Goal: Information Seeking & Learning: Check status

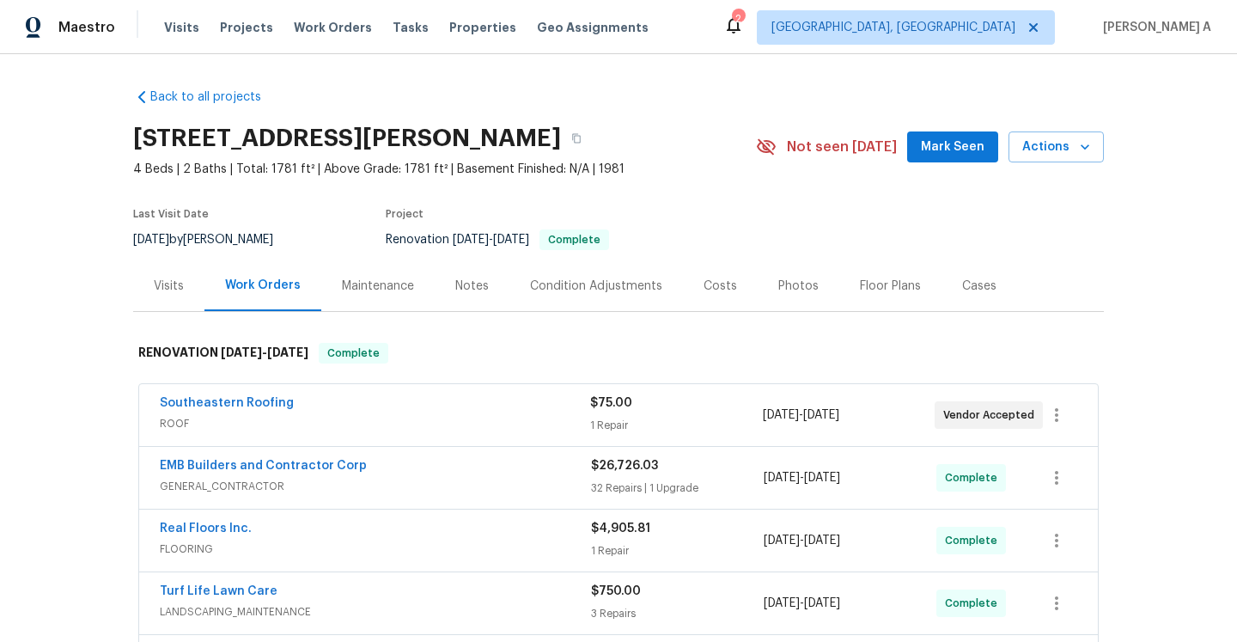
click at [190, 286] on div "Visits" at bounding box center [168, 285] width 71 height 51
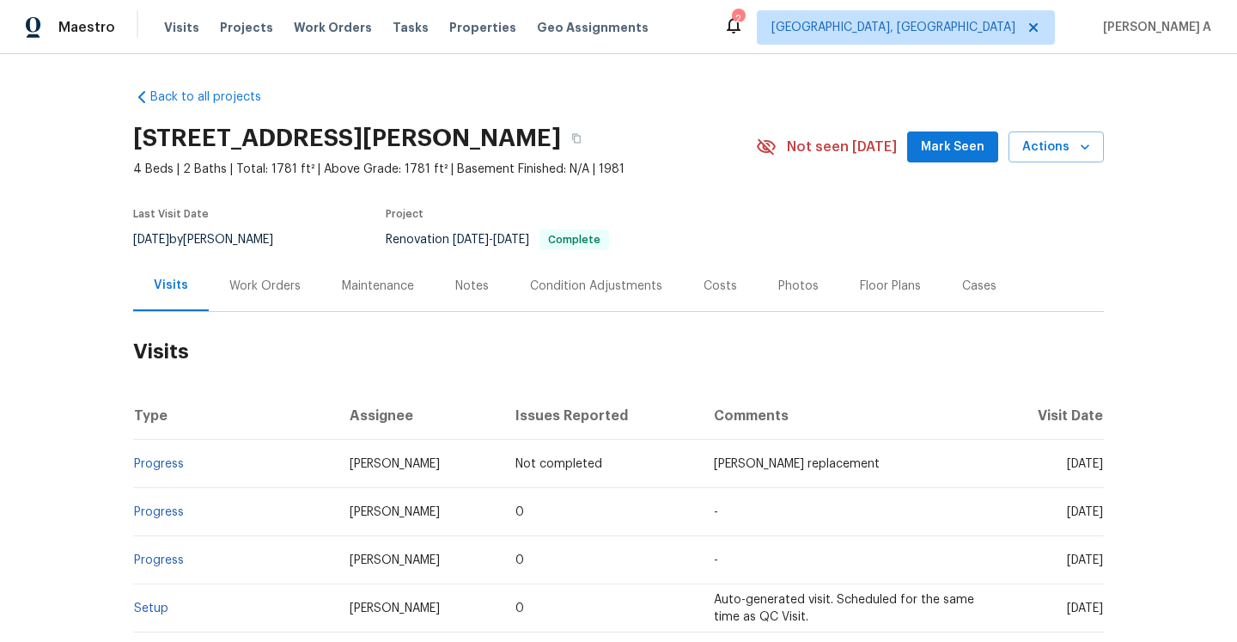
click at [267, 309] on div "Work Orders" at bounding box center [265, 285] width 113 height 51
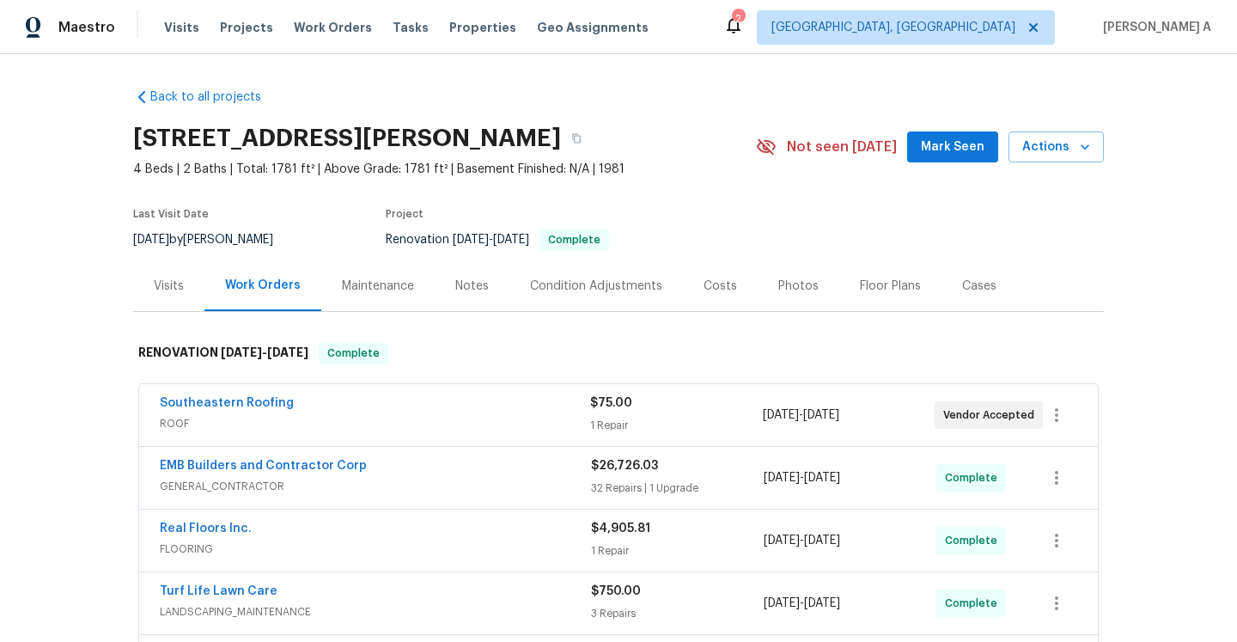
click at [189, 281] on div "Visits" at bounding box center [168, 285] width 71 height 51
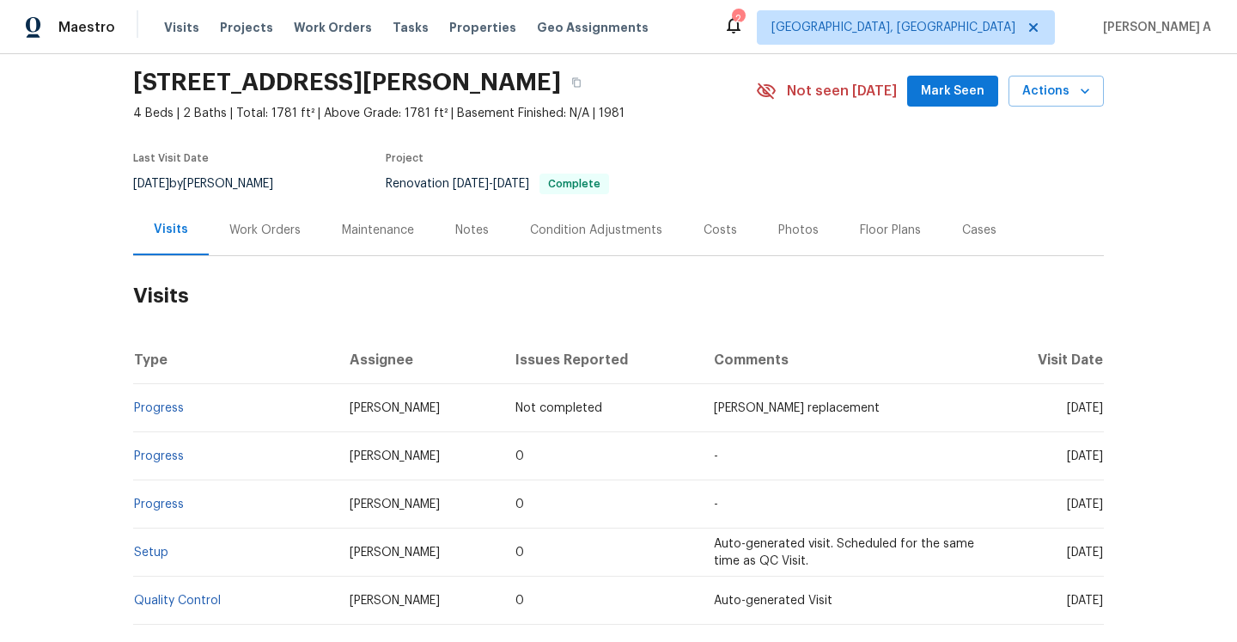
scroll to position [86, 0]
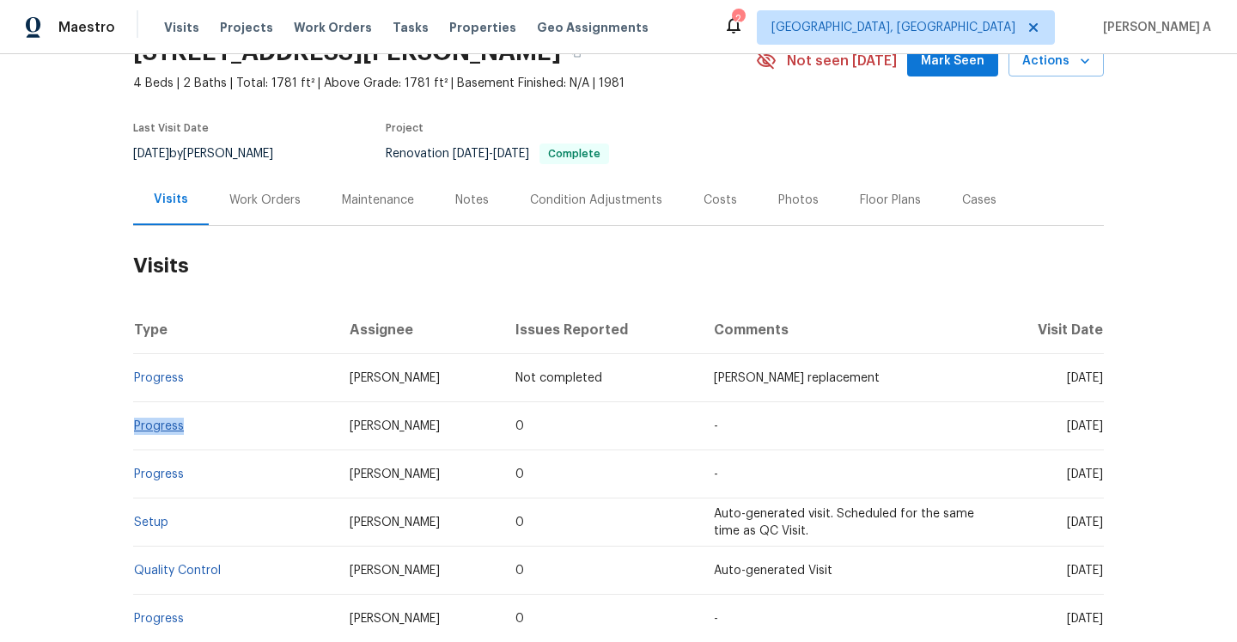
drag, startPoint x: 197, startPoint y: 423, endPoint x: 137, endPoint y: 423, distance: 60.1
click at [137, 423] on td "Progress" at bounding box center [234, 426] width 203 height 48
copy link "Progress"
click at [245, 201] on div "Work Orders" at bounding box center [264, 200] width 71 height 17
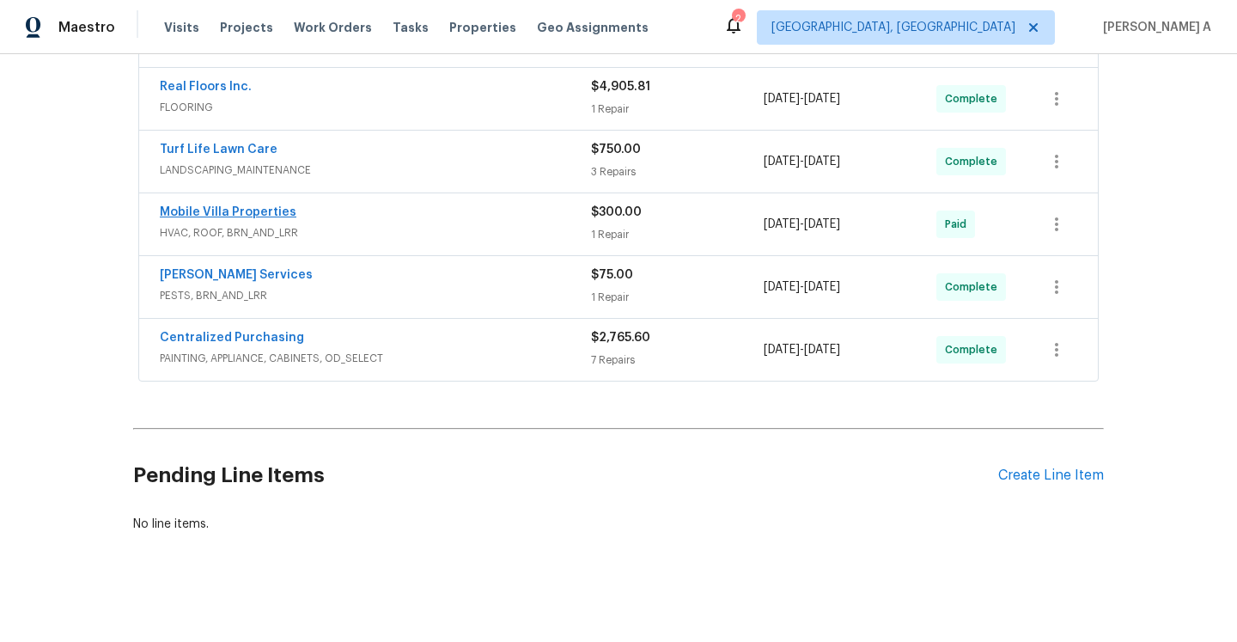
scroll to position [131, 0]
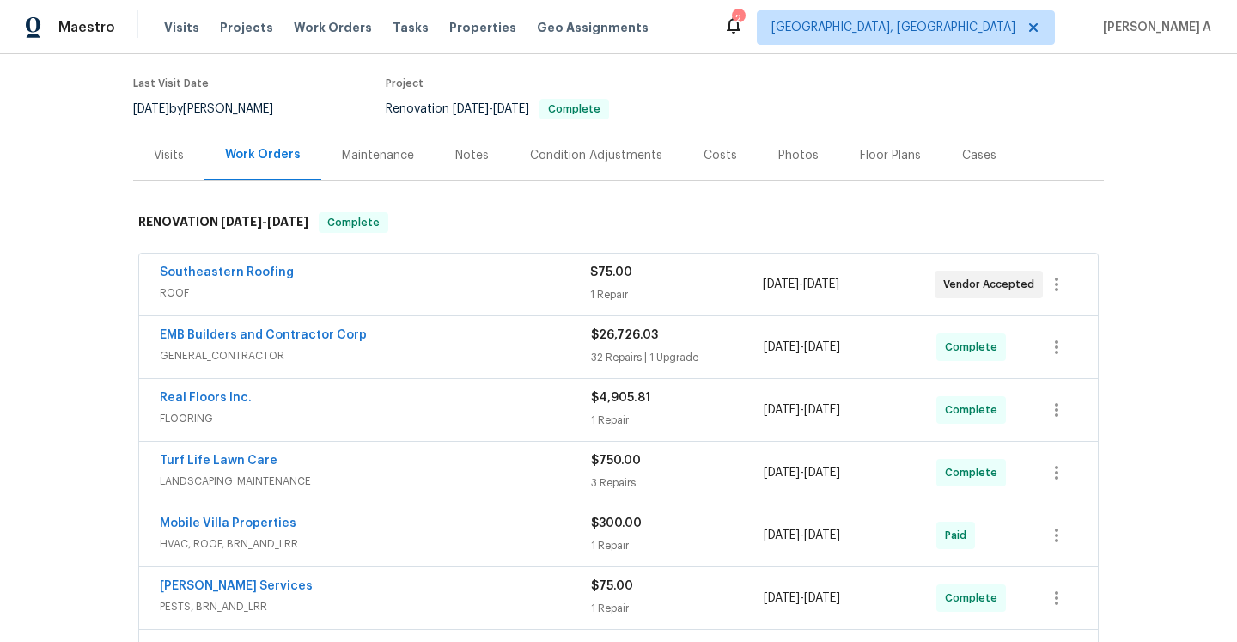
click at [174, 172] on div "Visits" at bounding box center [168, 155] width 71 height 51
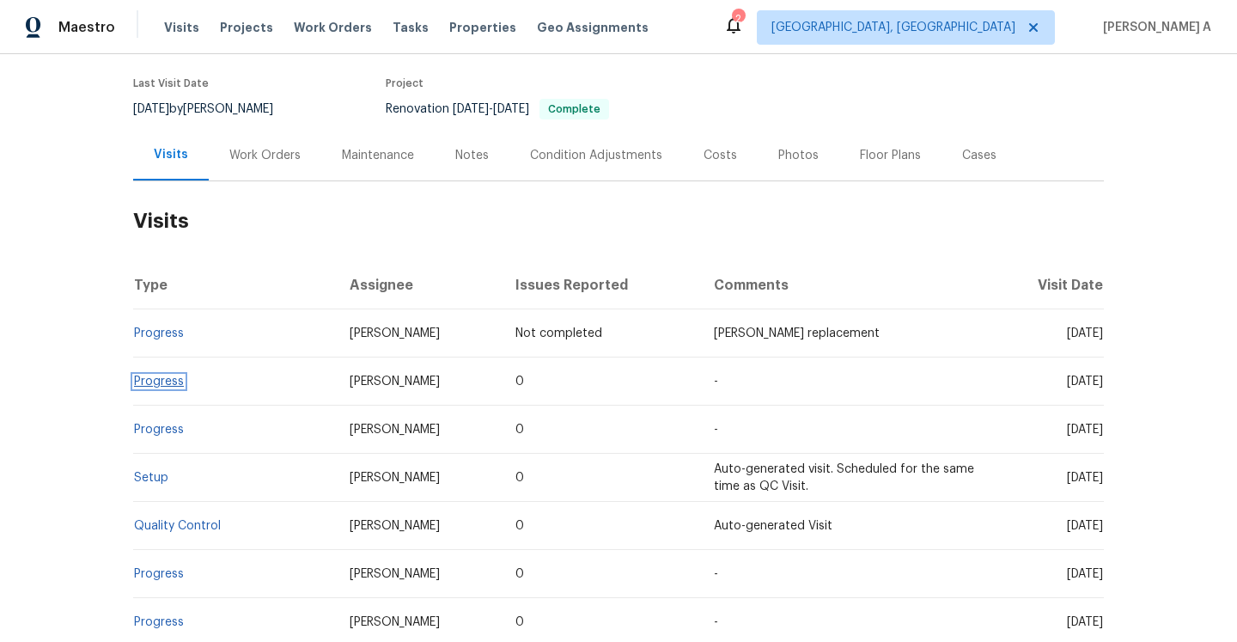
click at [168, 387] on link "Progress" at bounding box center [159, 381] width 50 height 12
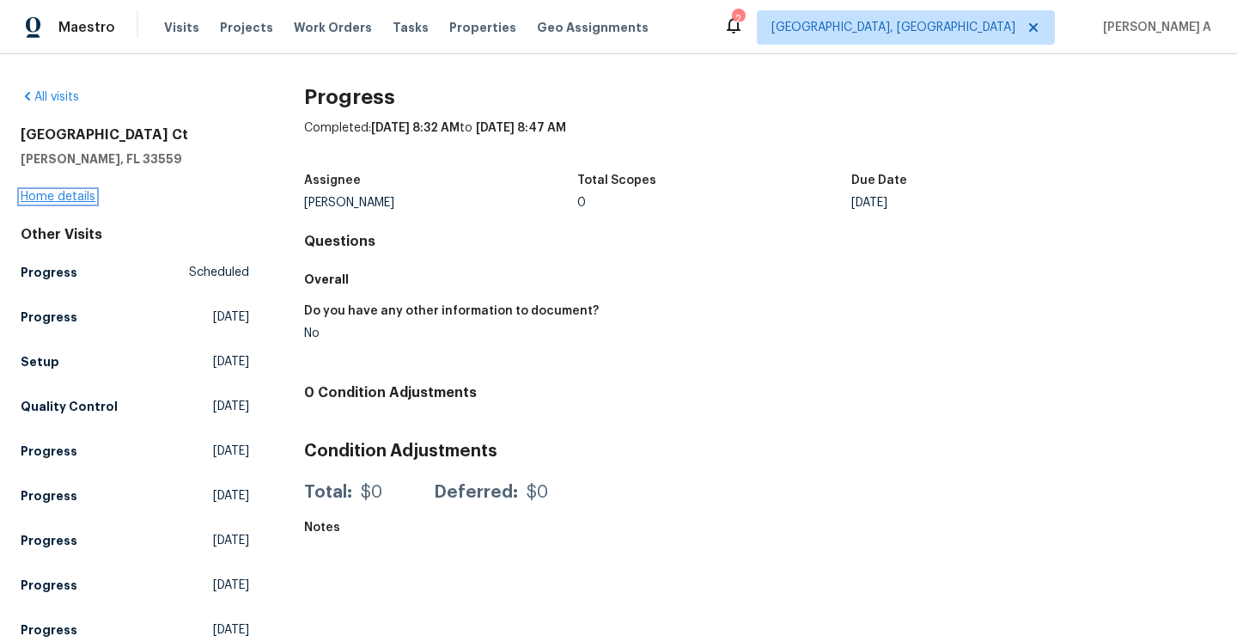
click at [61, 191] on link "Home details" at bounding box center [58, 197] width 75 height 12
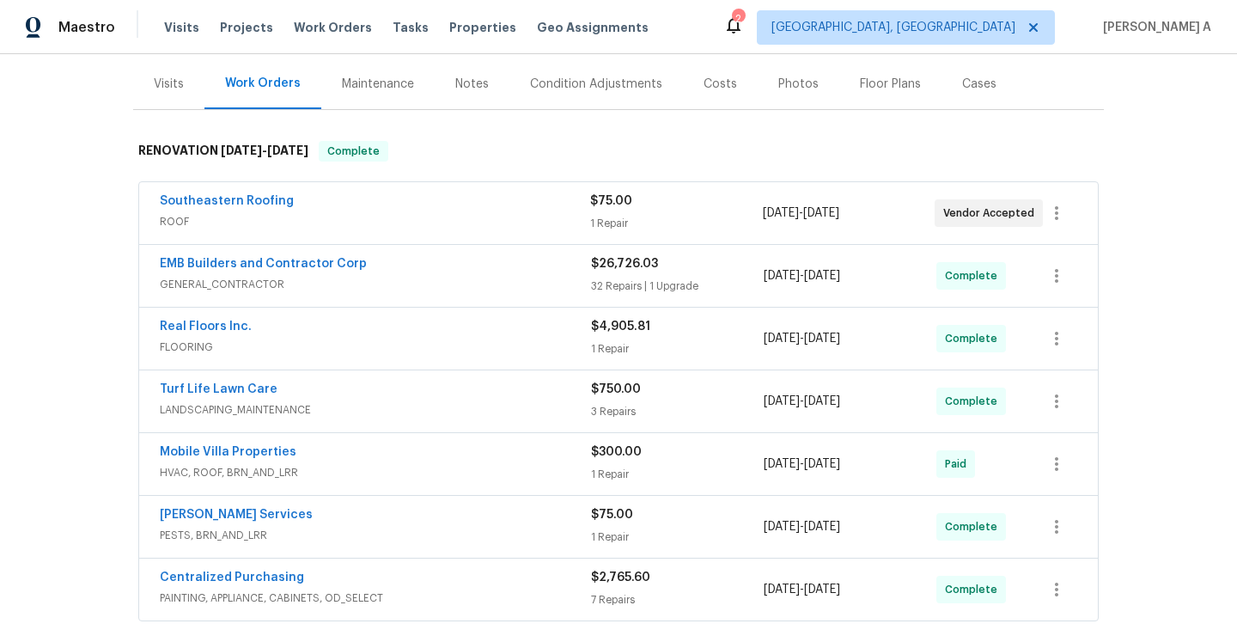
scroll to position [241, 0]
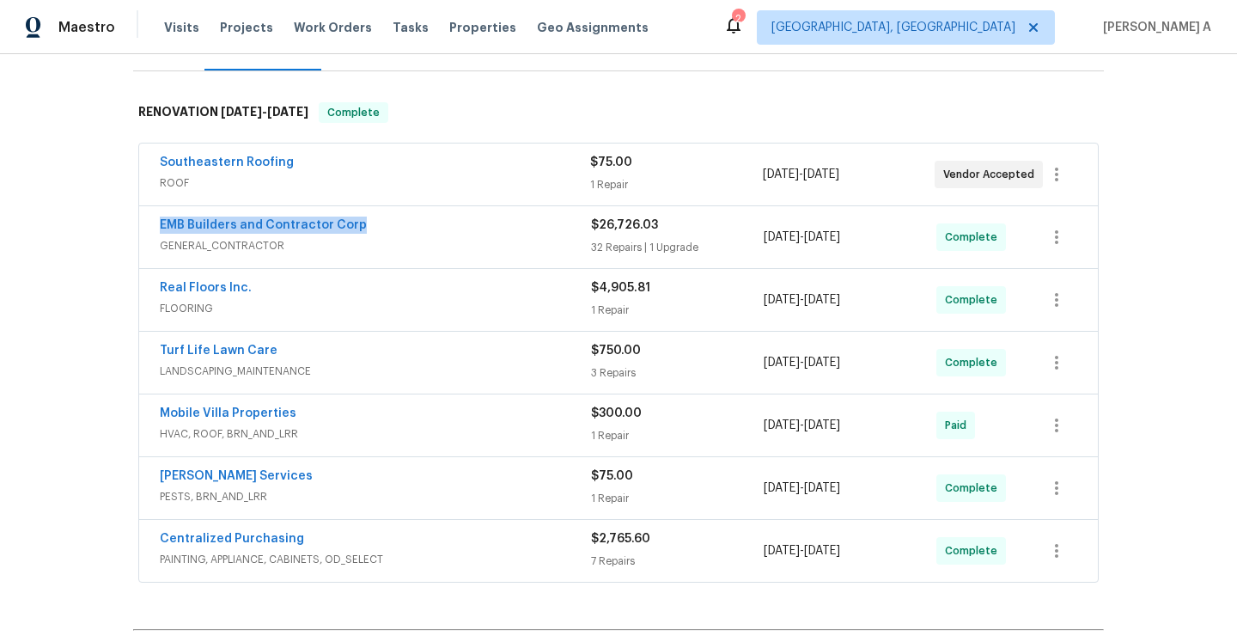
drag, startPoint x: 373, startPoint y: 228, endPoint x: 159, endPoint y: 230, distance: 213.9
click at [159, 230] on div "EMB Builders and Contractor Corp GENERAL_CONTRACTOR $26,726.03 32 Repairs | 1 U…" at bounding box center [618, 237] width 959 height 62
copy link "EMB Builders and Contractor Corp"
click at [393, 238] on span "GENERAL_CONTRACTOR" at bounding box center [375, 245] width 431 height 17
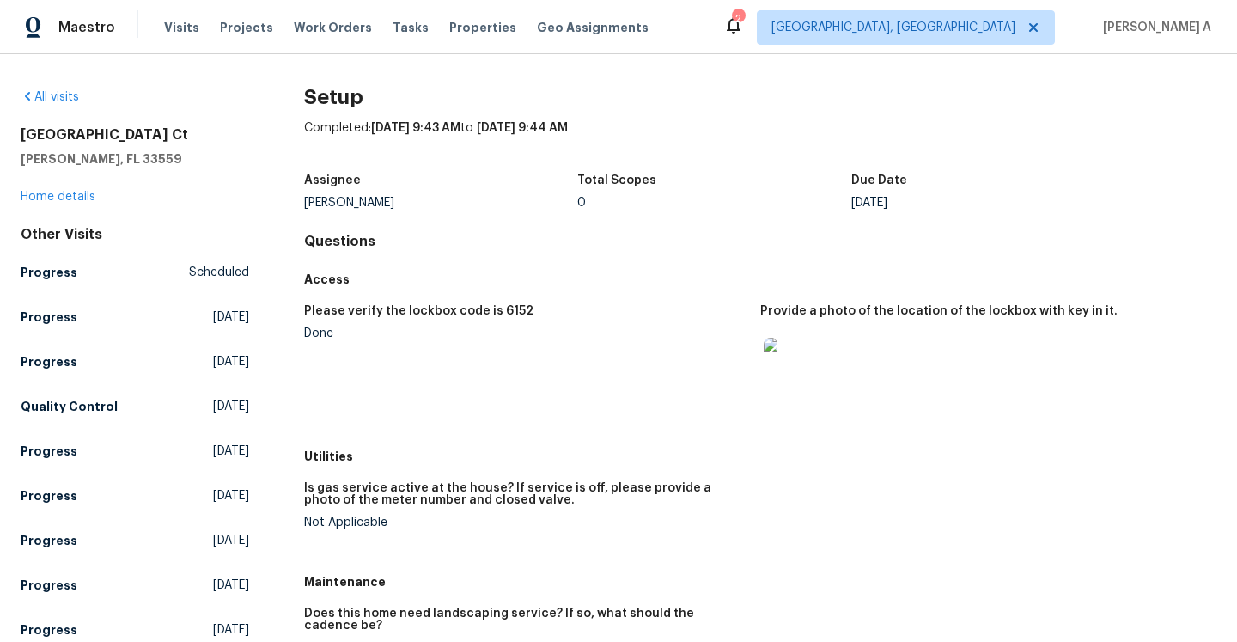
click at [773, 363] on img at bounding box center [791, 365] width 55 height 55
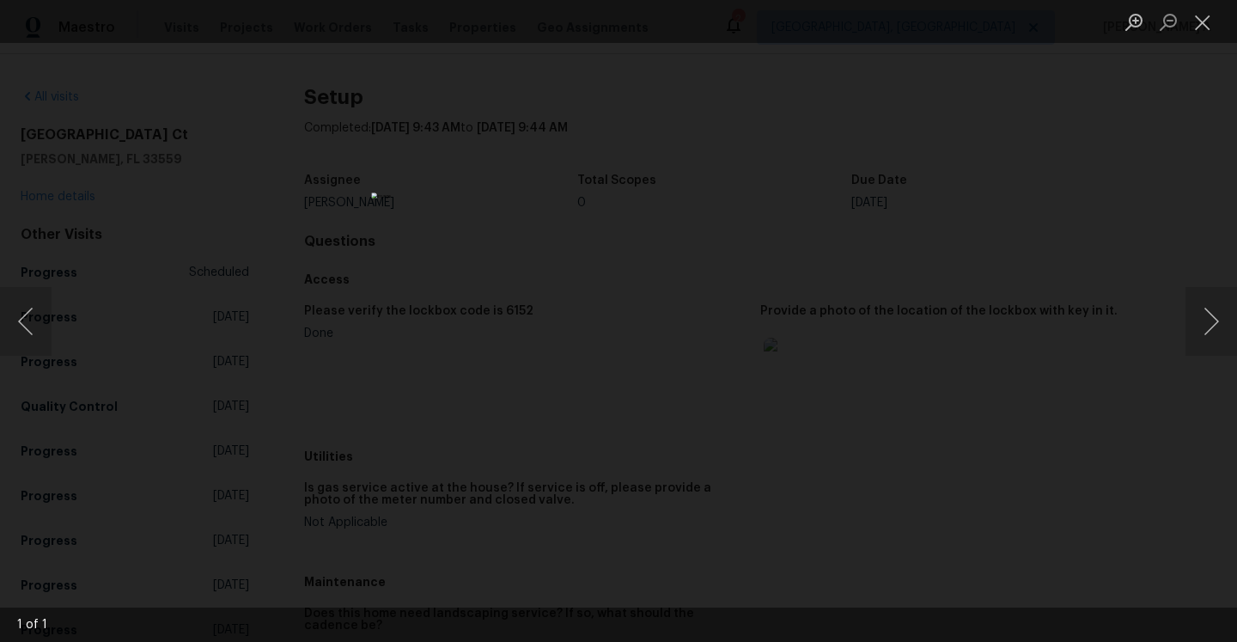
click at [927, 364] on div "Lightbox" at bounding box center [618, 321] width 1237 height 642
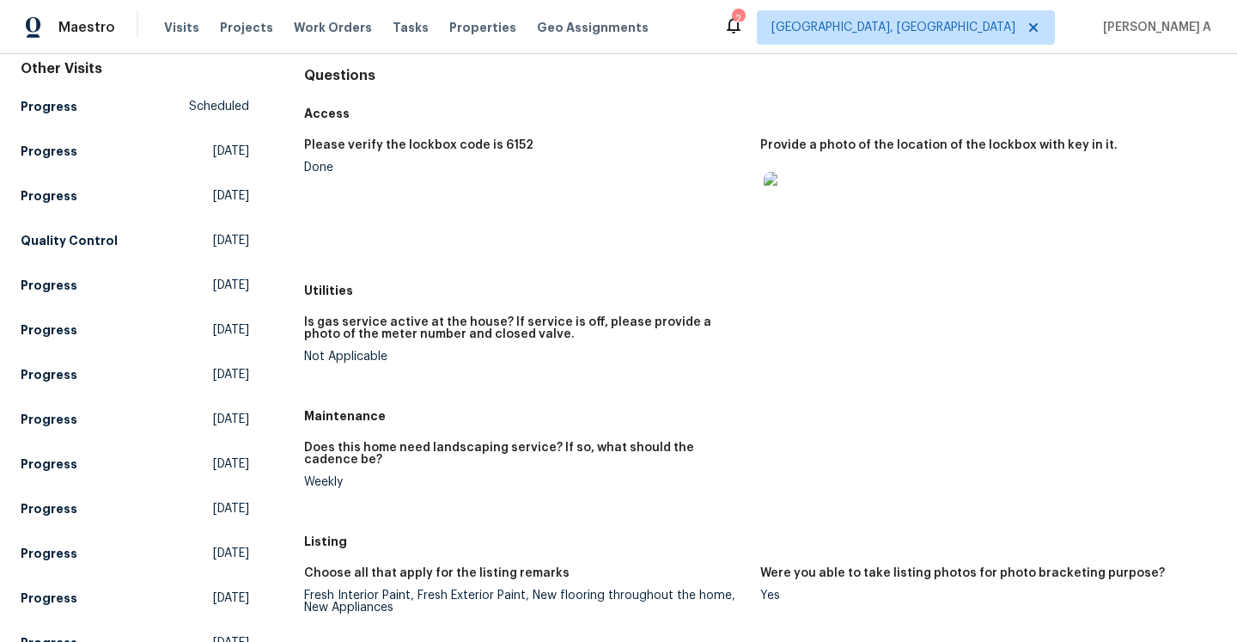
scroll to position [172, 0]
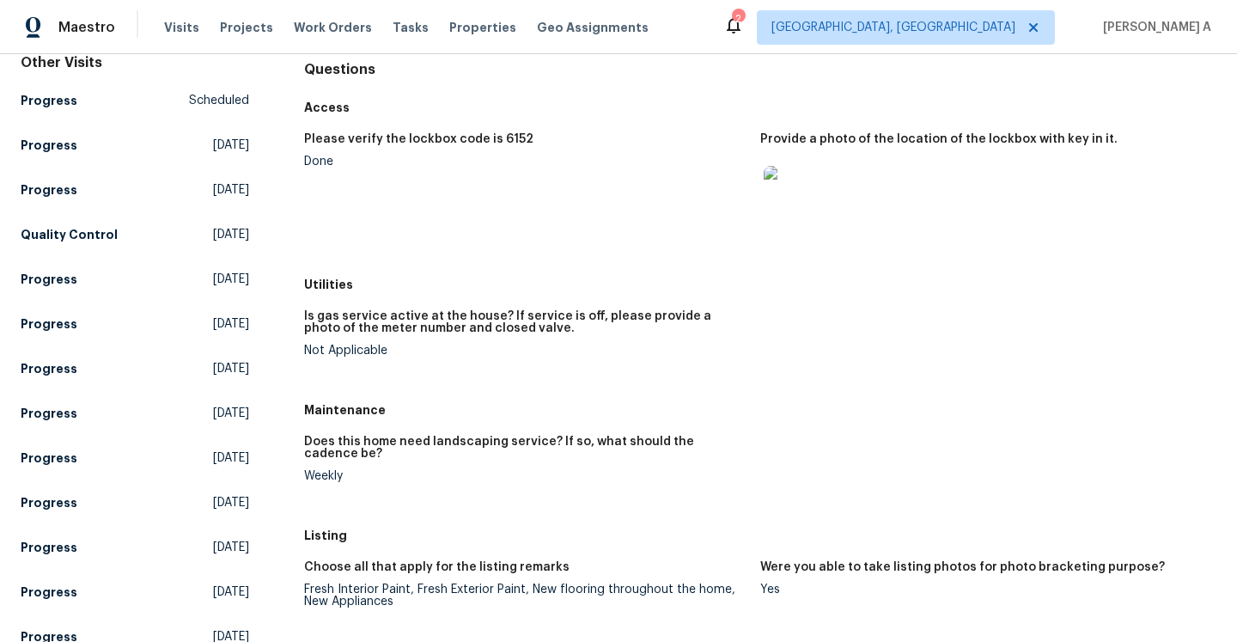
click at [812, 192] on img at bounding box center [791, 193] width 55 height 55
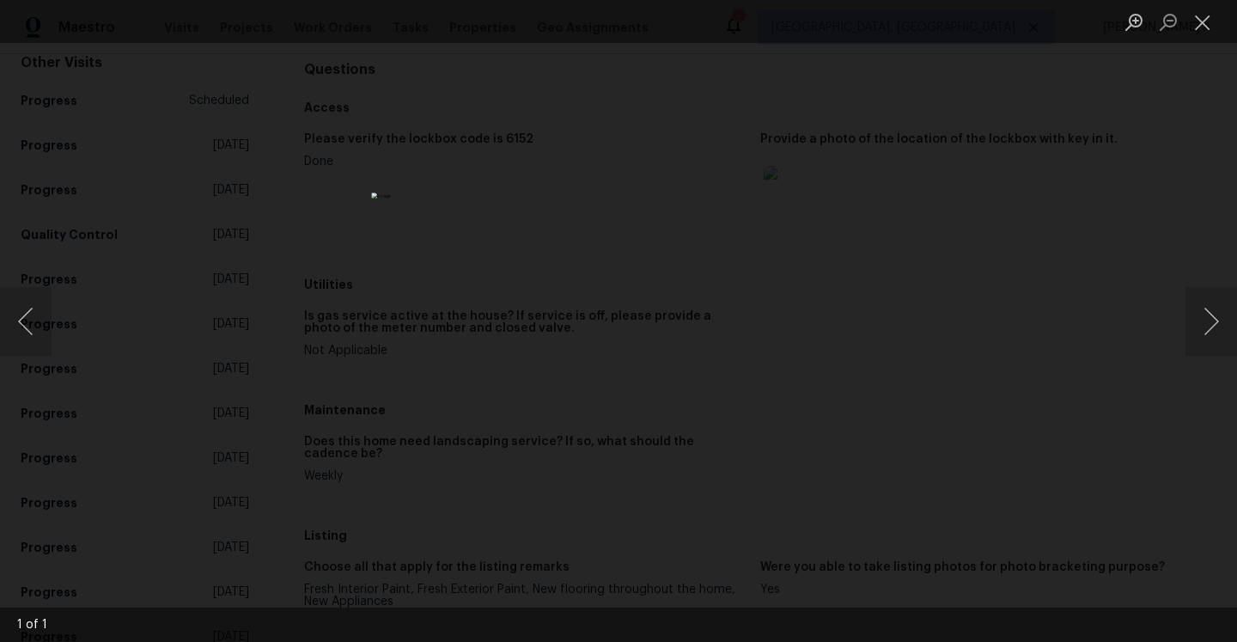
click at [819, 199] on div "Lightbox" at bounding box center [618, 321] width 1237 height 642
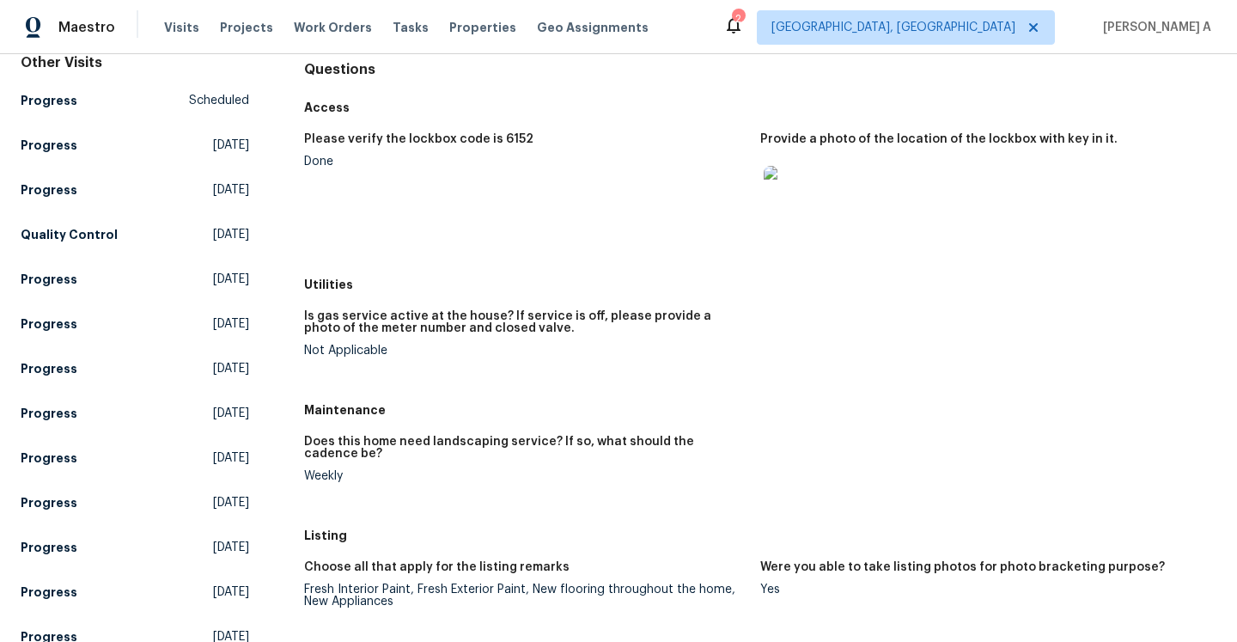
scroll to position [0, 0]
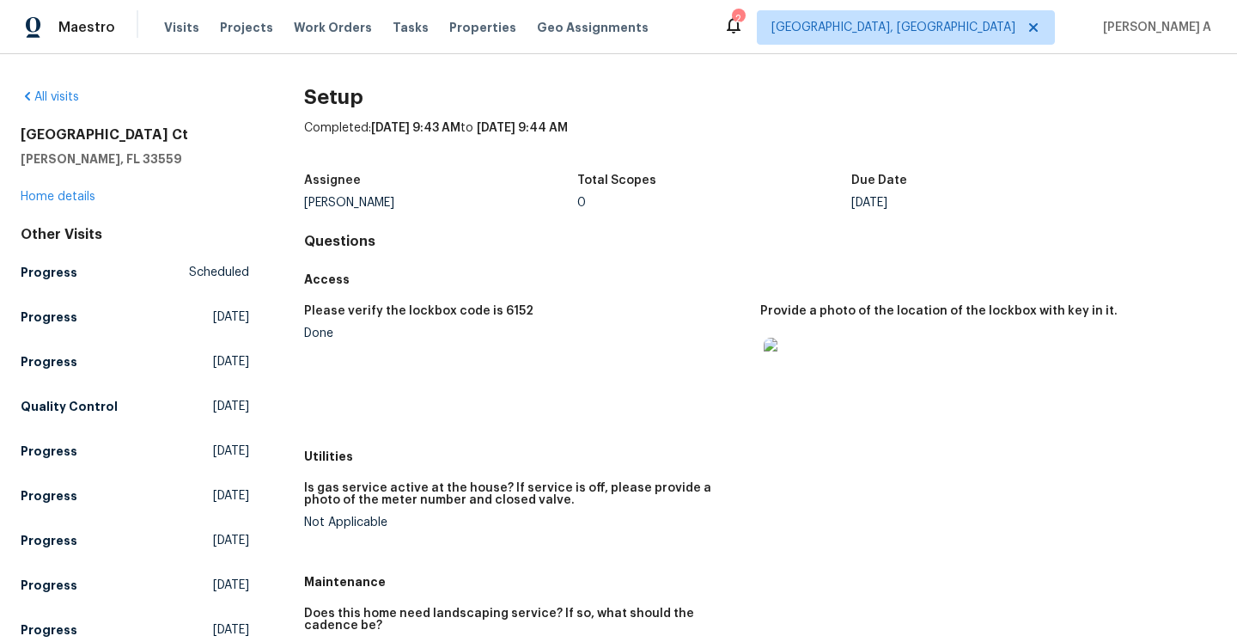
click at [412, 126] on span "[DATE] 9:43 AM" at bounding box center [415, 128] width 89 height 12
click at [801, 373] on img at bounding box center [791, 365] width 55 height 55
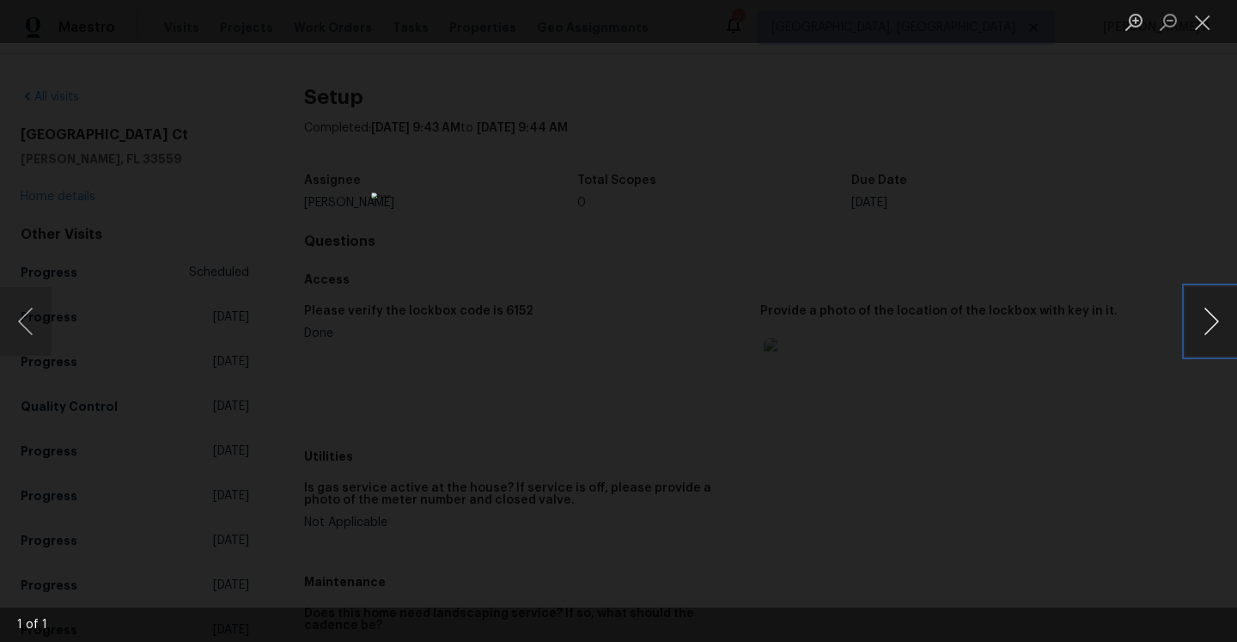
click at [1215, 322] on button "Next image" at bounding box center [1211, 321] width 52 height 69
click at [134, 151] on div "Lightbox" at bounding box center [618, 321] width 1237 height 642
